Goal: Communication & Community: Answer question/provide support

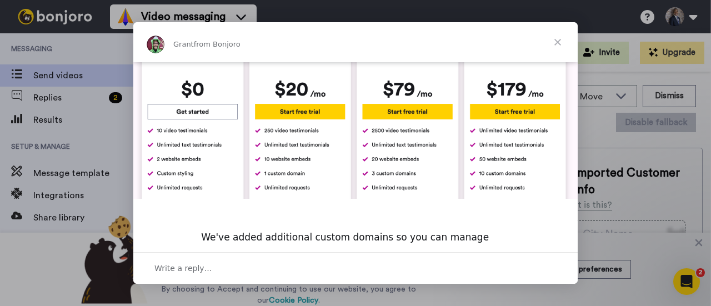
scroll to position [595, 0]
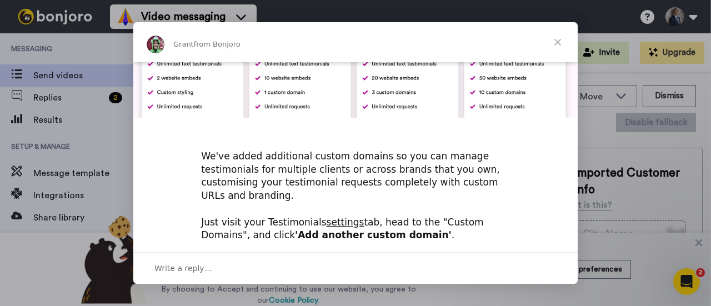
click at [558, 46] on span "Close" at bounding box center [558, 42] width 40 height 40
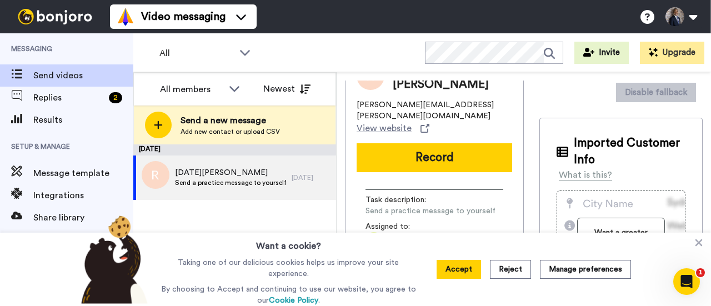
scroll to position [37, 0]
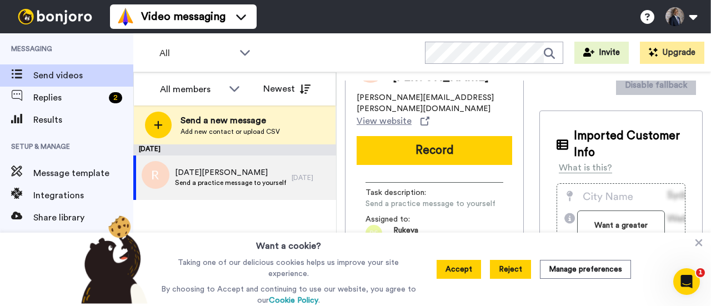
click at [505, 270] on button "Reject" at bounding box center [510, 269] width 41 height 19
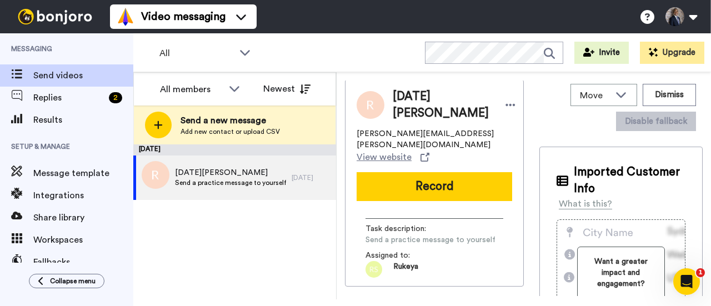
scroll to position [0, 0]
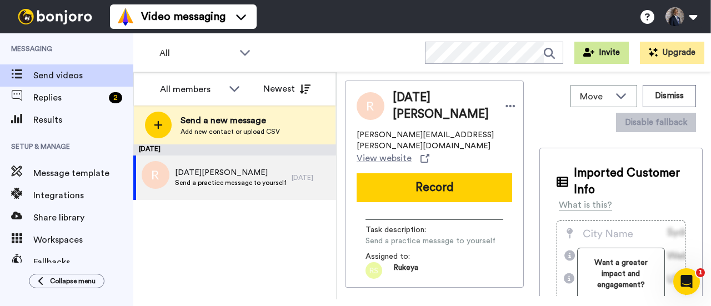
click at [599, 49] on button "Invite" at bounding box center [602, 53] width 54 height 22
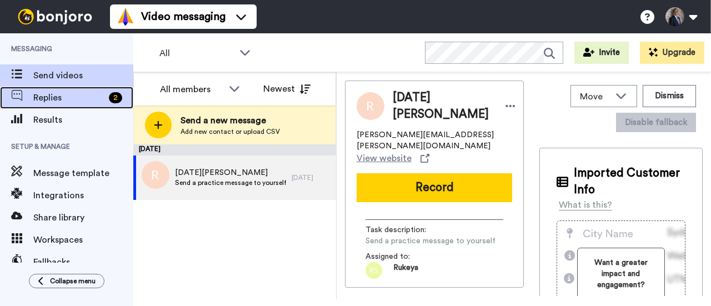
click at [43, 98] on span "Replies" at bounding box center [68, 97] width 71 height 13
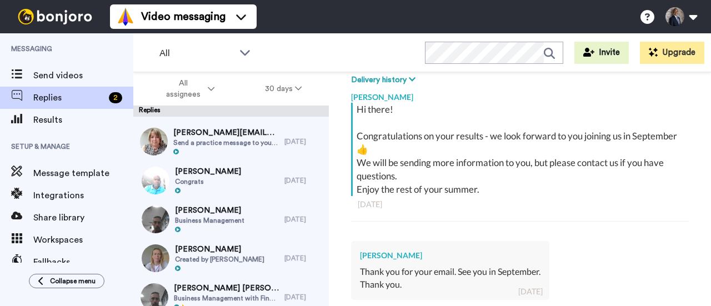
scroll to position [167, 0]
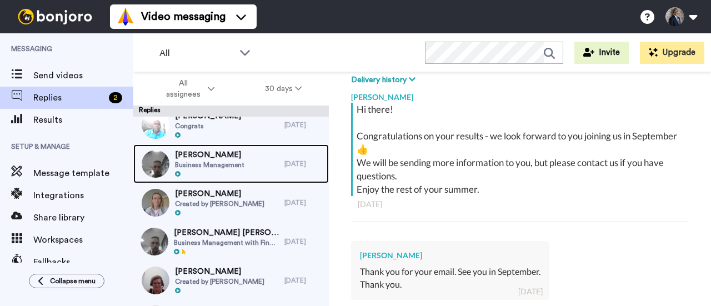
click at [214, 166] on span "Business Management" at bounding box center [209, 165] width 69 height 9
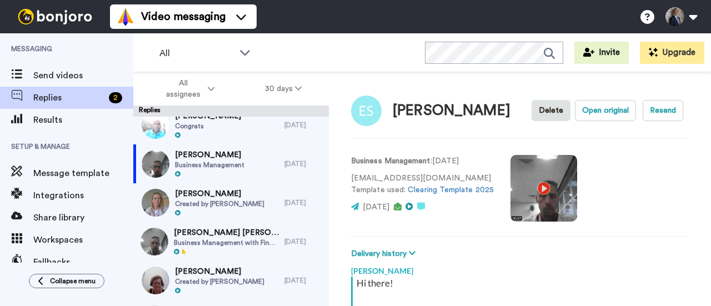
type textarea "x"
